Goal: Information Seeking & Learning: Learn about a topic

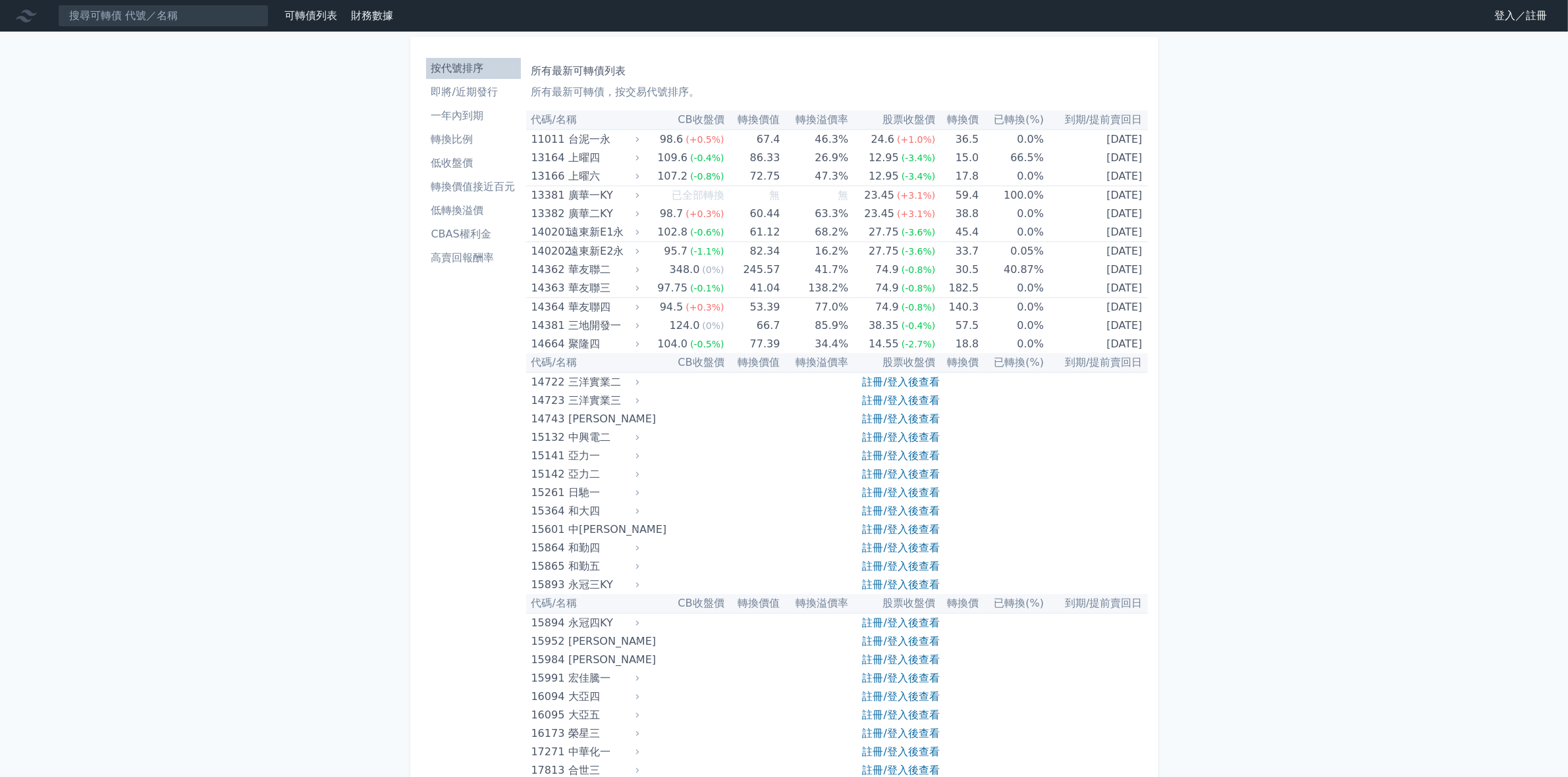
click at [472, 66] on li "按代號排序" at bounding box center [473, 68] width 94 height 16
click at [887, 384] on link "註冊/登入後查看" at bounding box center [901, 382] width 77 height 12
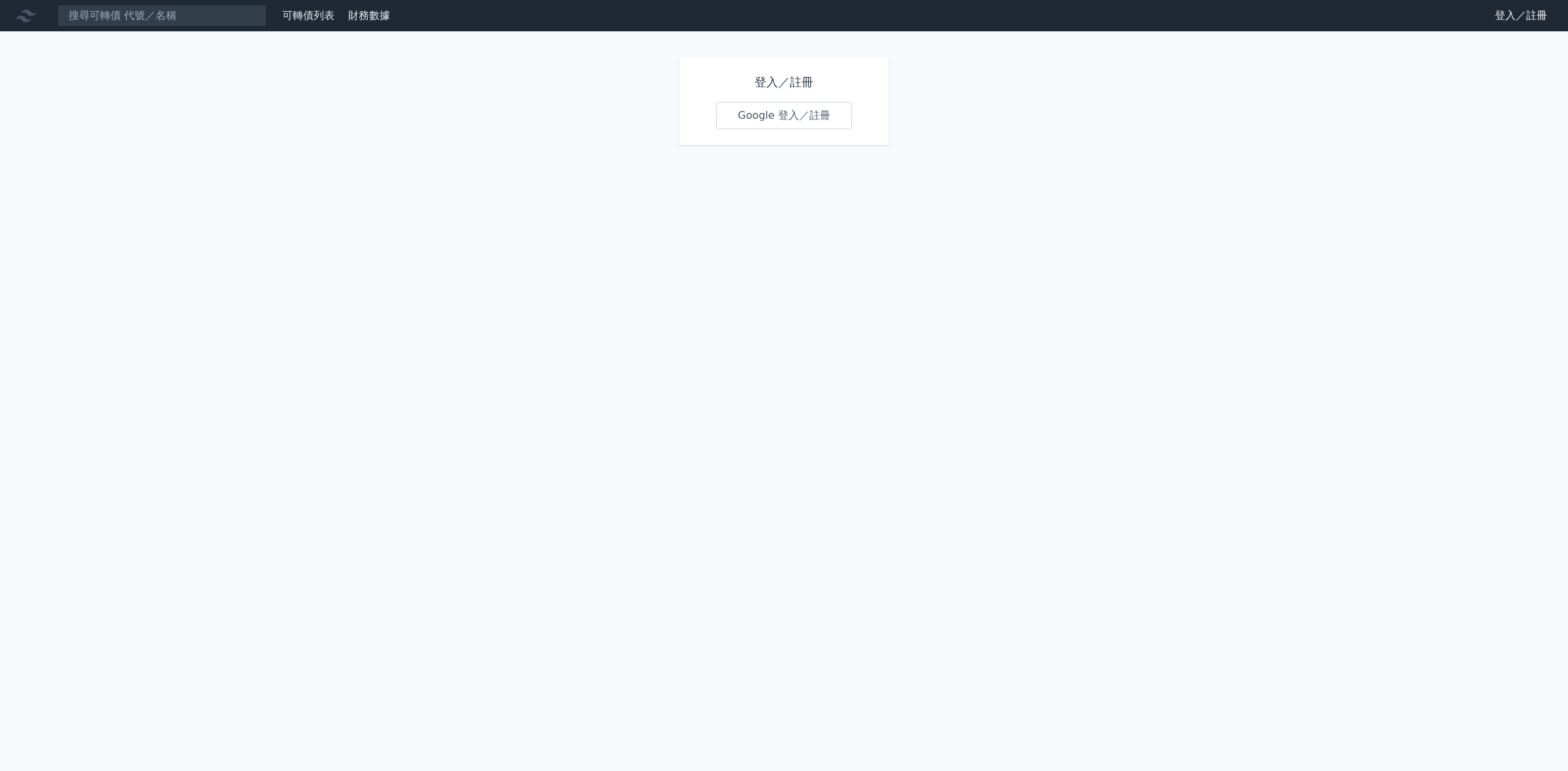
click at [765, 116] on link "Google 登入／註冊" at bounding box center [784, 115] width 136 height 27
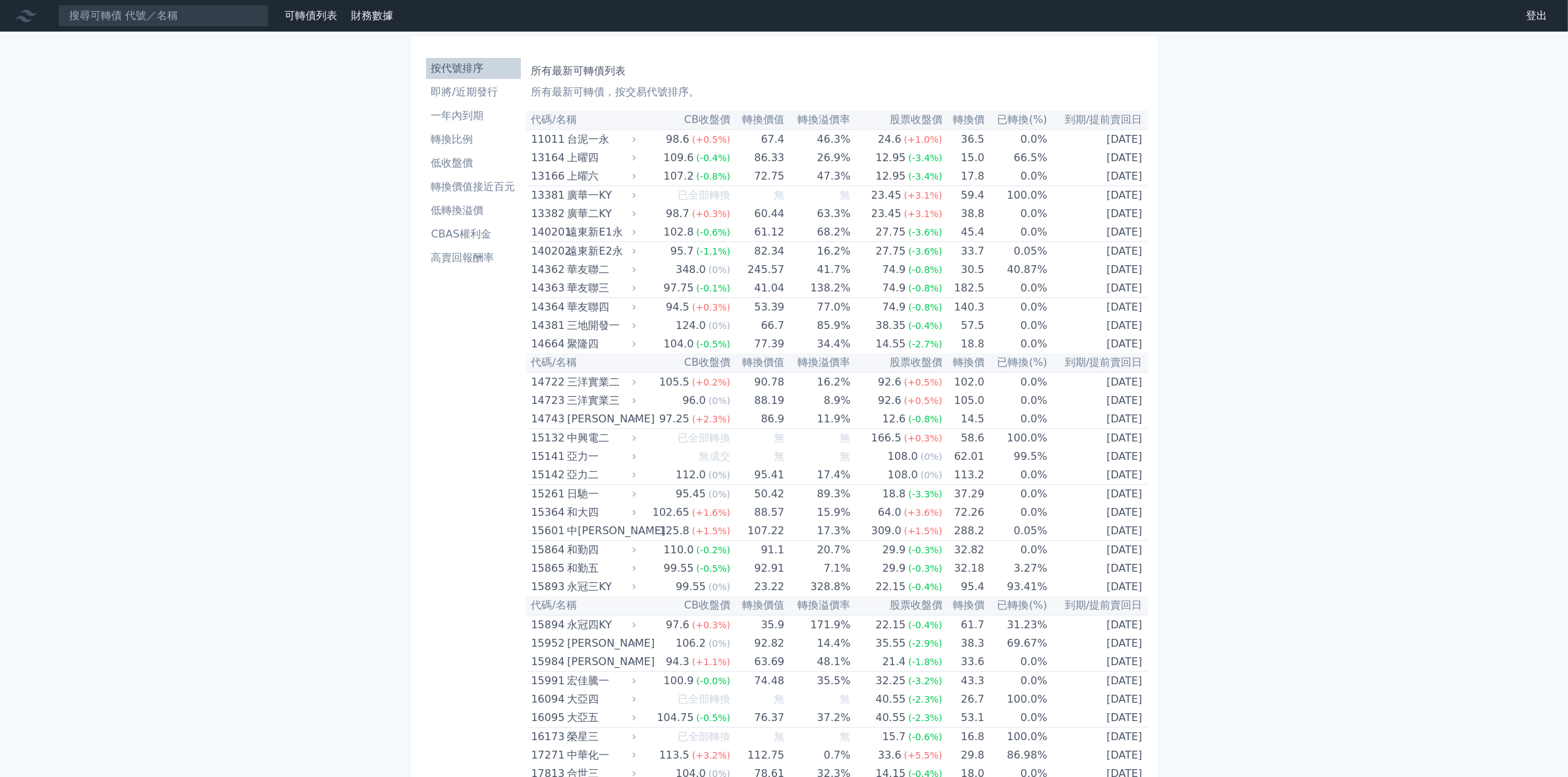
click at [476, 70] on li "按代號排序" at bounding box center [473, 68] width 94 height 16
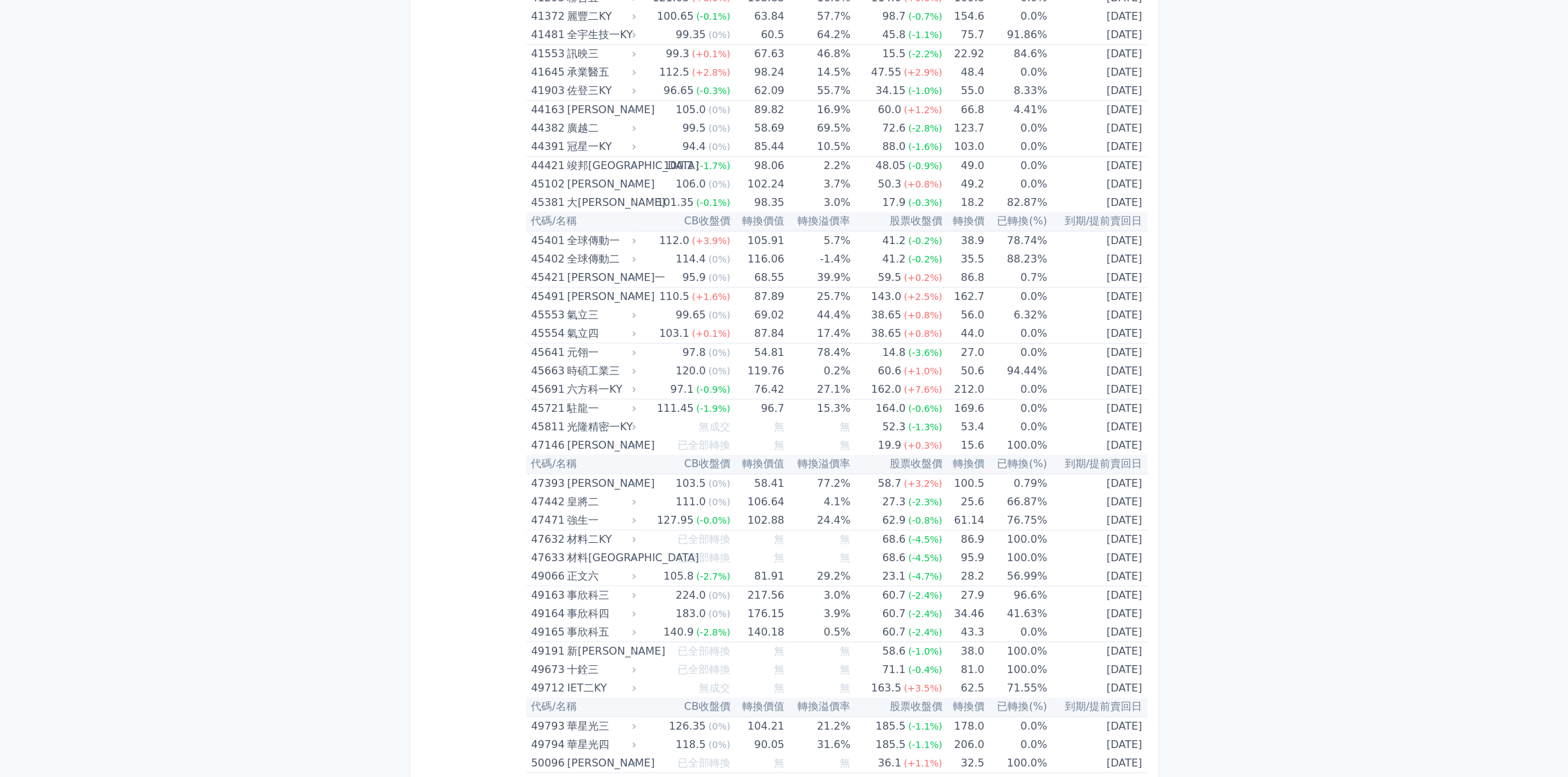
scroll to position [4032, 0]
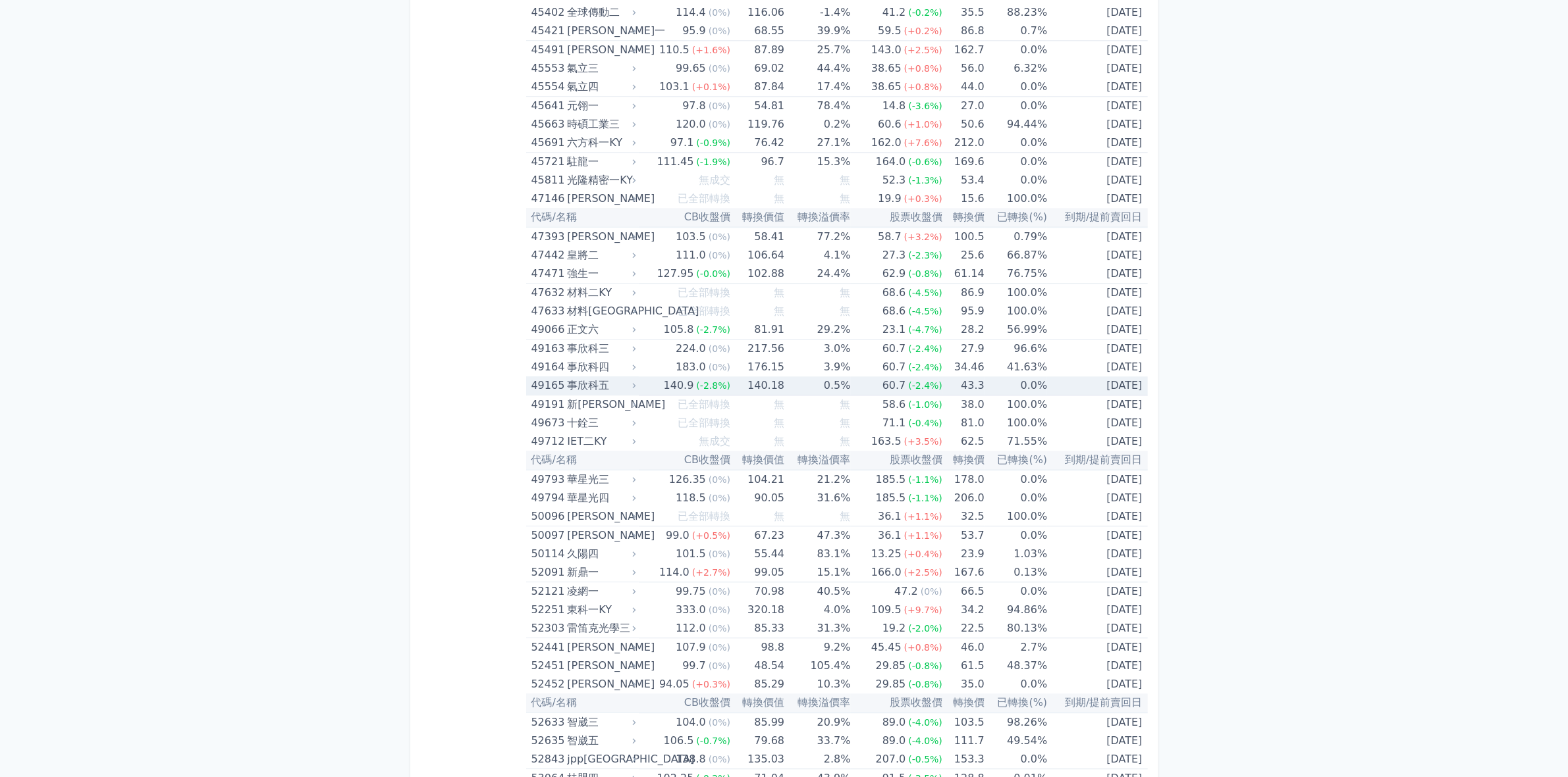
click at [601, 380] on div "事欣科五" at bounding box center [599, 385] width 65 height 18
click at [601, 383] on div "事欣科五" at bounding box center [599, 385] width 65 height 18
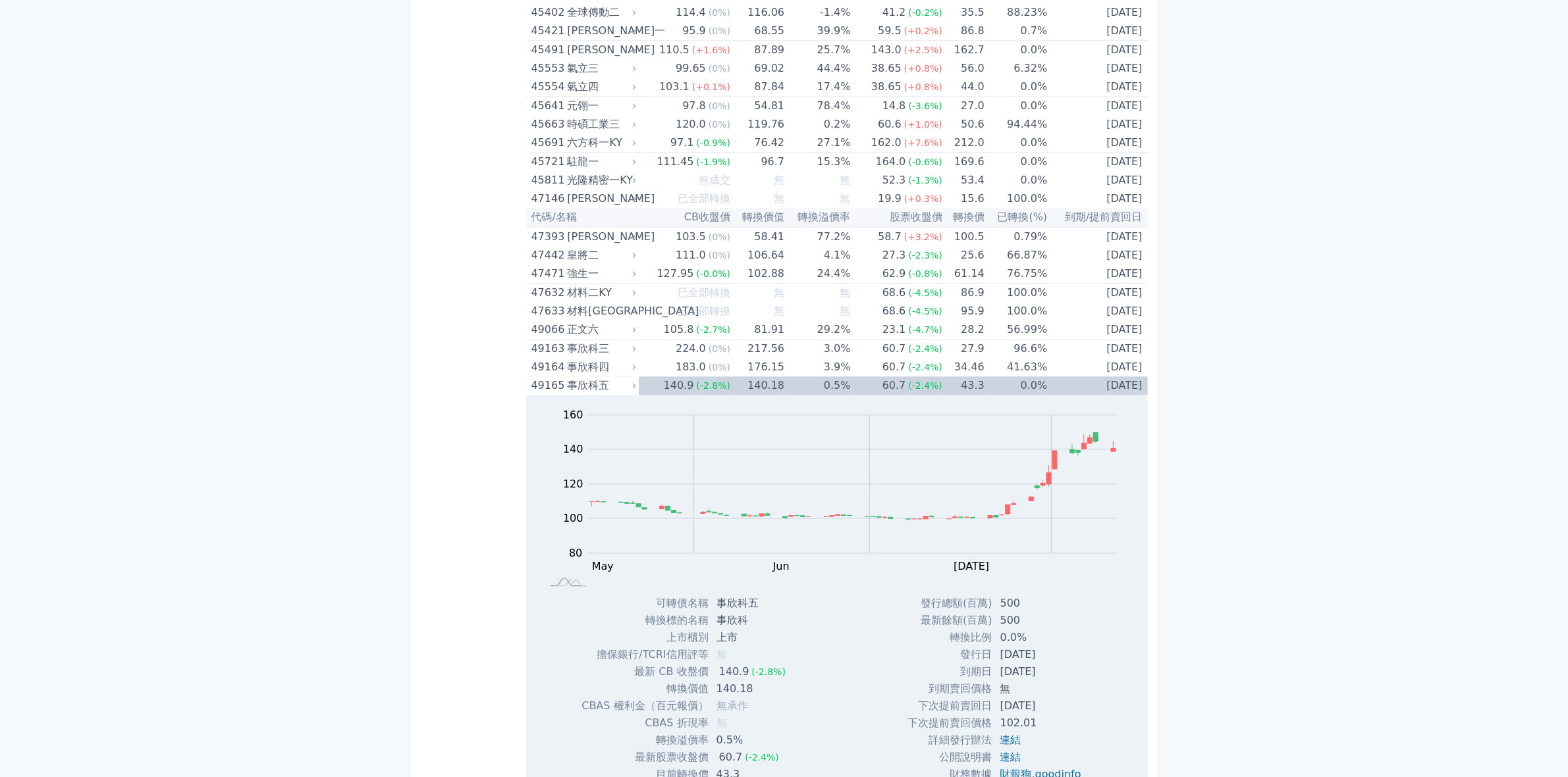
scroll to position [4360, 0]
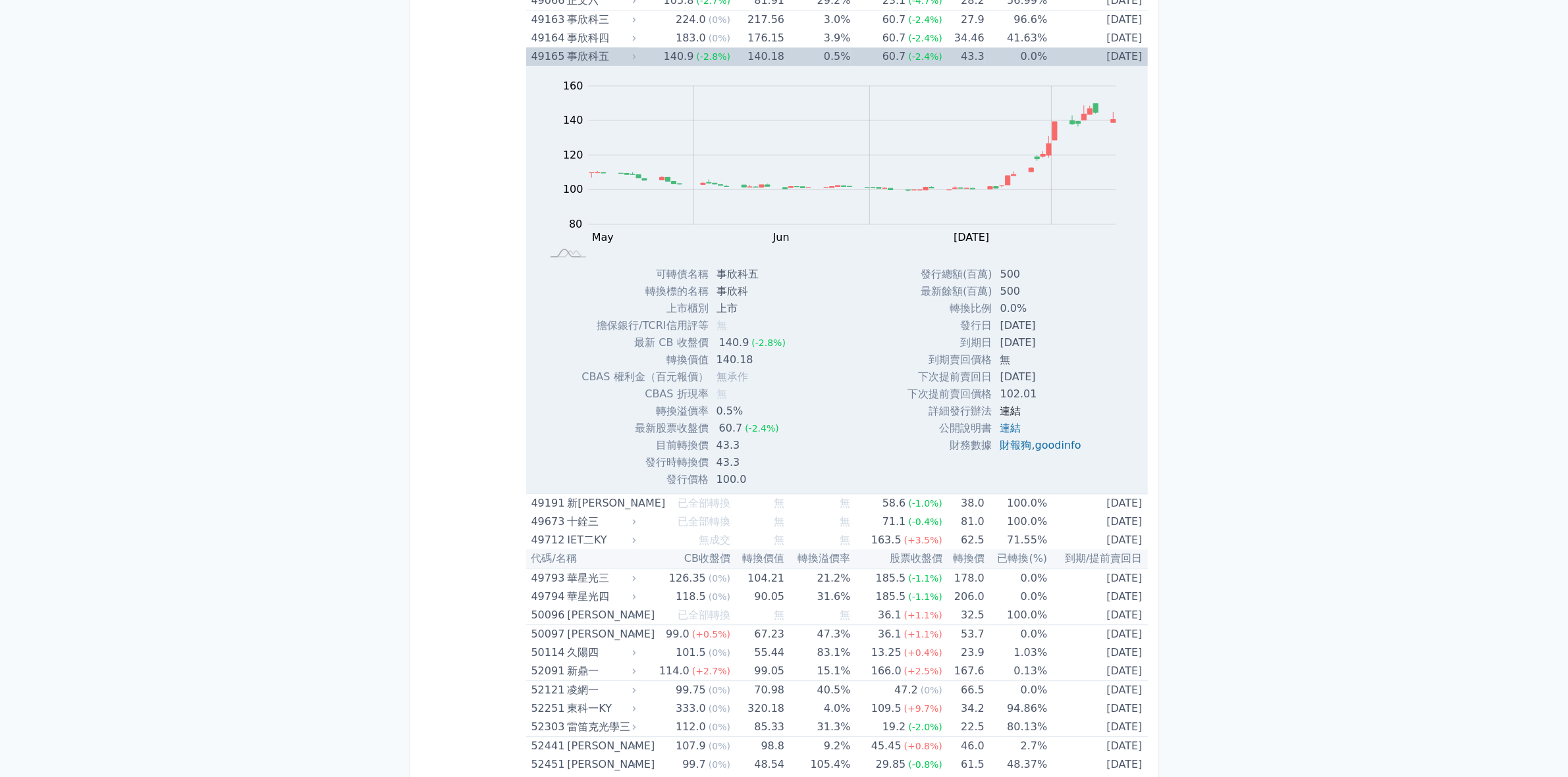
click at [1013, 410] on link "連結" at bounding box center [1010, 411] width 21 height 12
